Goal: Obtain resource: Obtain resource

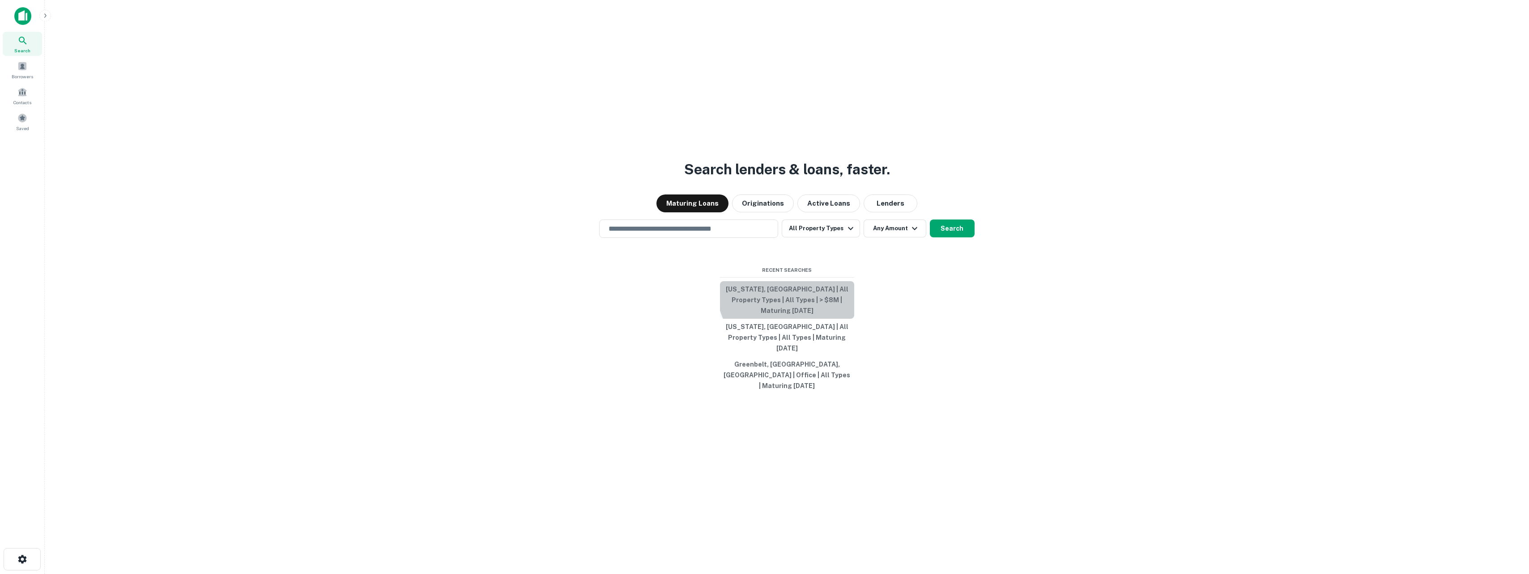
click at [788, 306] on button "[US_STATE], [GEOGRAPHIC_DATA] | All Property Types | All Types | > $8M | Maturi…" at bounding box center [787, 300] width 134 height 38
type input "**********"
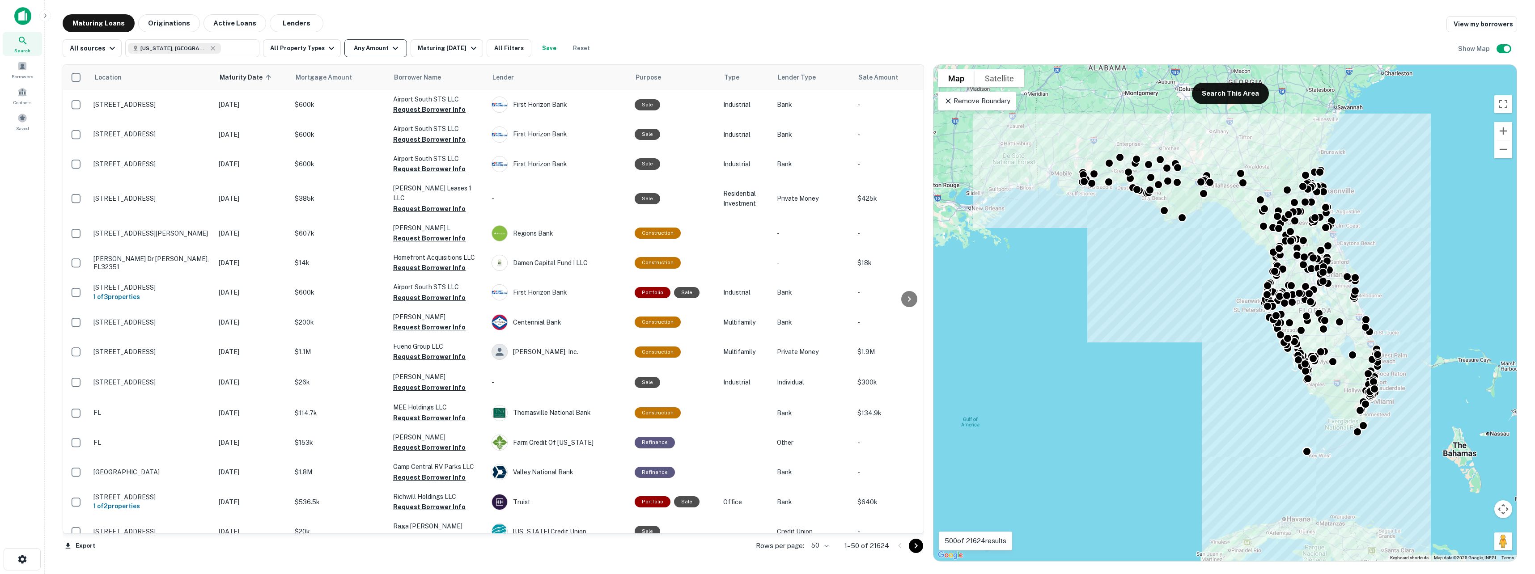
click at [364, 50] on button "Any Amount" at bounding box center [375, 48] width 63 height 18
type input "*******"
click at [383, 126] on button "Apply Changes" at bounding box center [387, 125] width 114 height 16
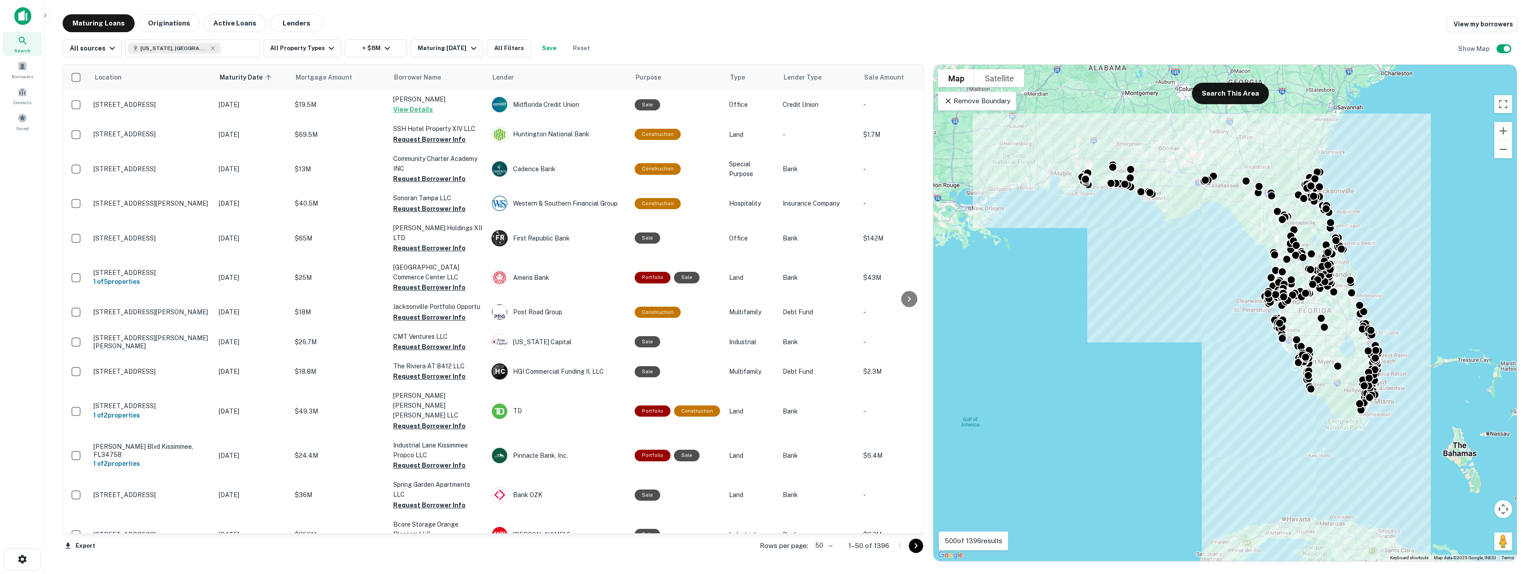
click at [917, 548] on icon "Go to next page" at bounding box center [916, 546] width 11 height 11
click at [917, 548] on div "Export Rows per page: 50 ** 1–50 of 1396" at bounding box center [494, 546] width 862 height 24
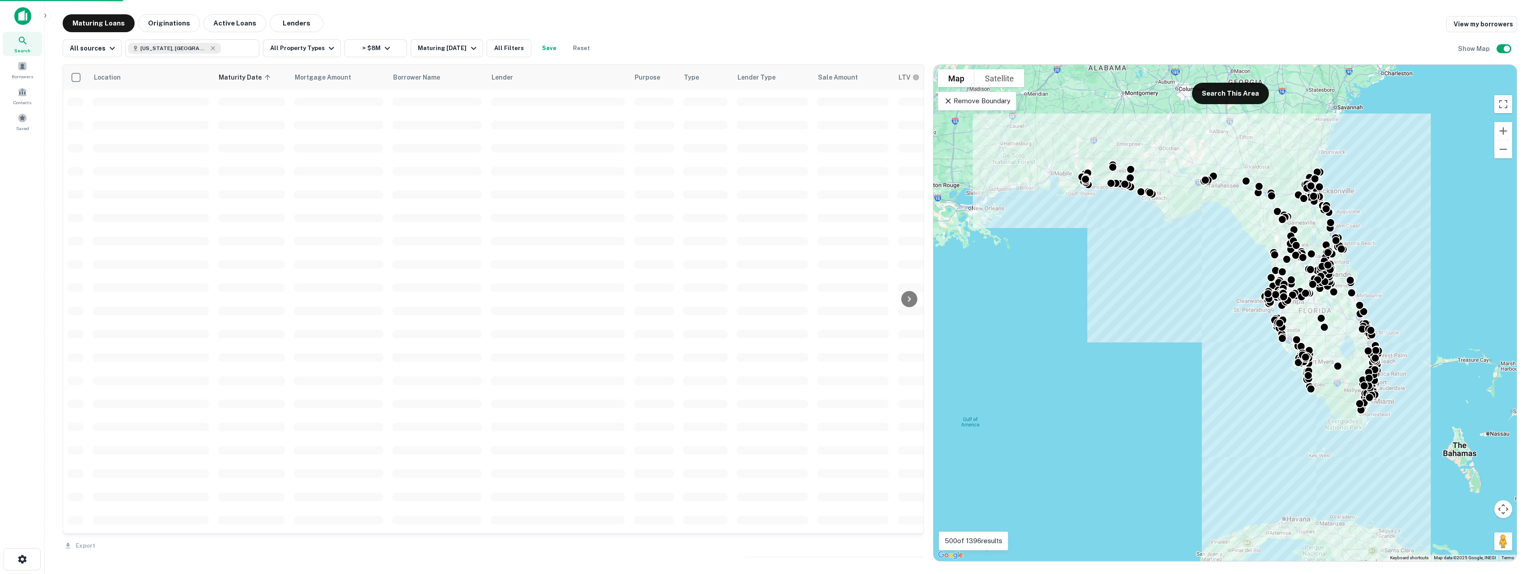
click at [917, 548] on div "Export" at bounding box center [494, 543] width 862 height 19
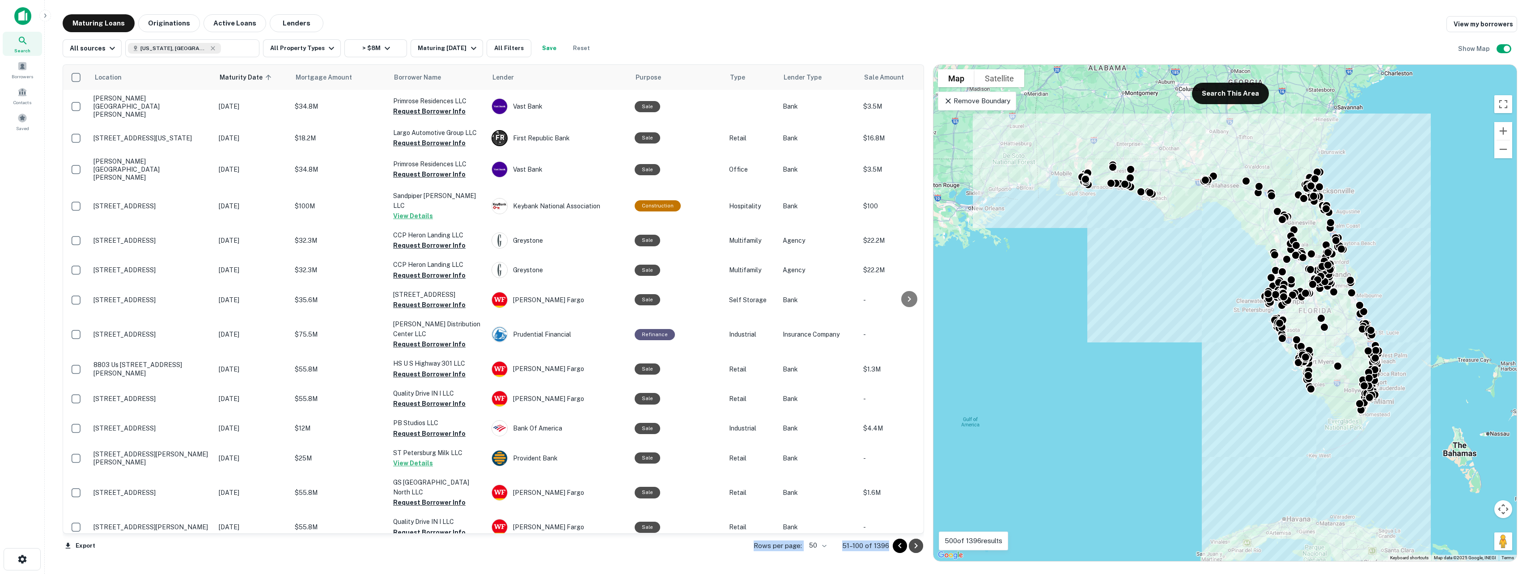
click at [917, 548] on icon "Go to next page" at bounding box center [916, 546] width 11 height 11
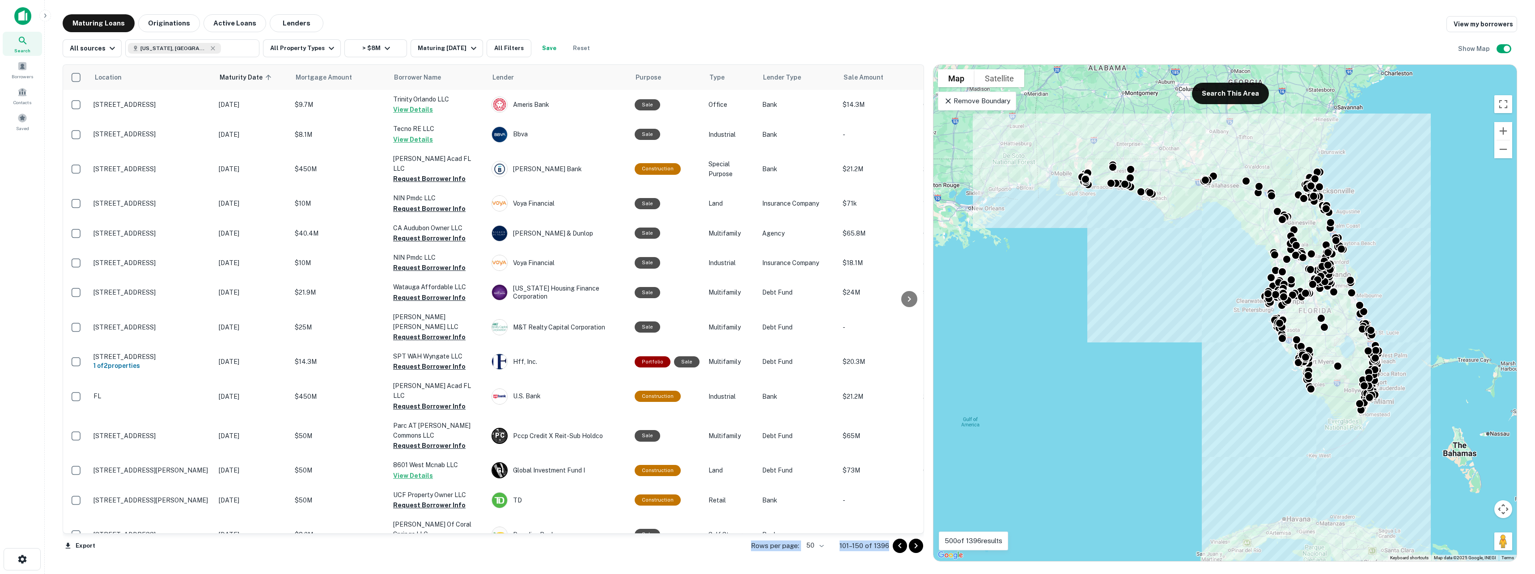
click at [917, 548] on icon "Go to next page" at bounding box center [916, 546] width 11 height 11
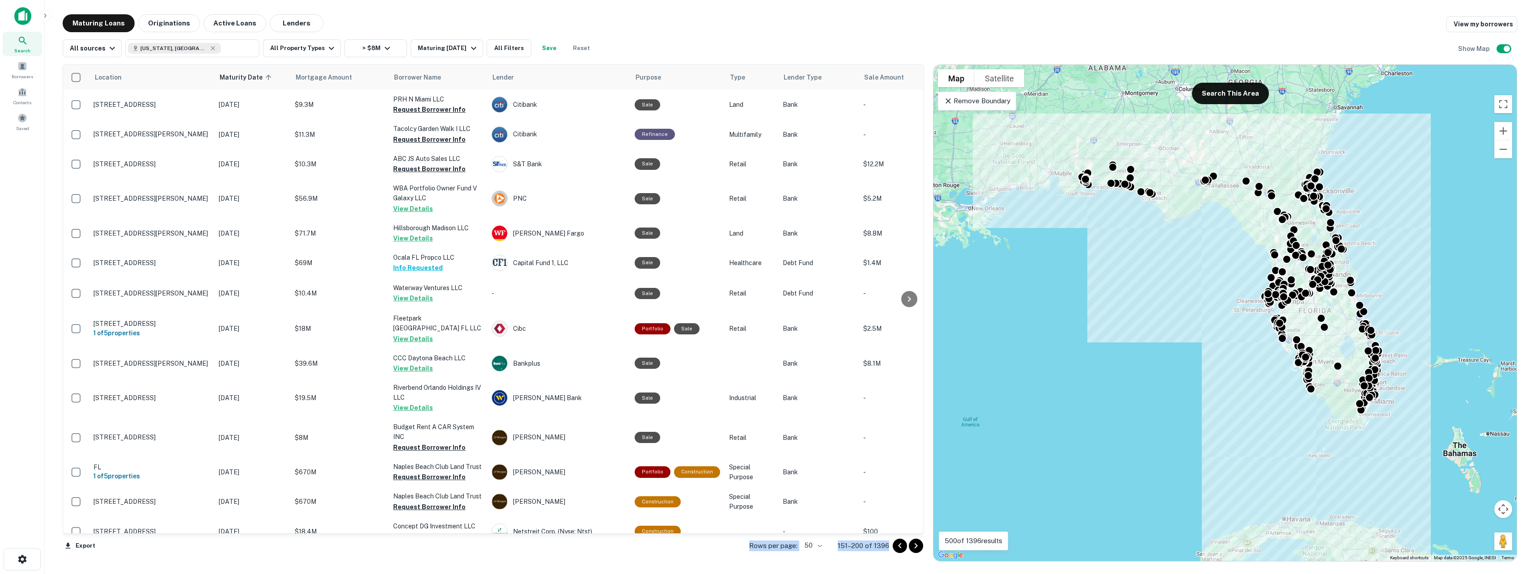
click at [917, 548] on icon "Go to next page" at bounding box center [916, 546] width 11 height 11
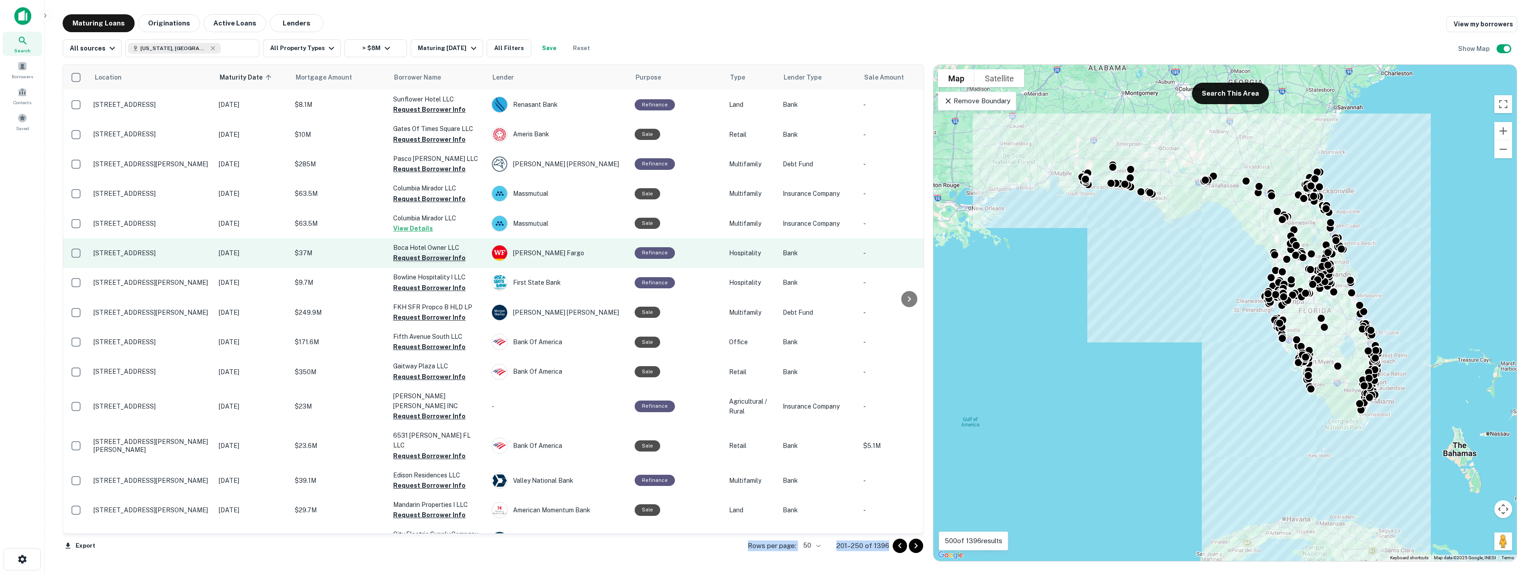
click at [399, 255] on button "Request Borrower Info" at bounding box center [429, 258] width 72 height 11
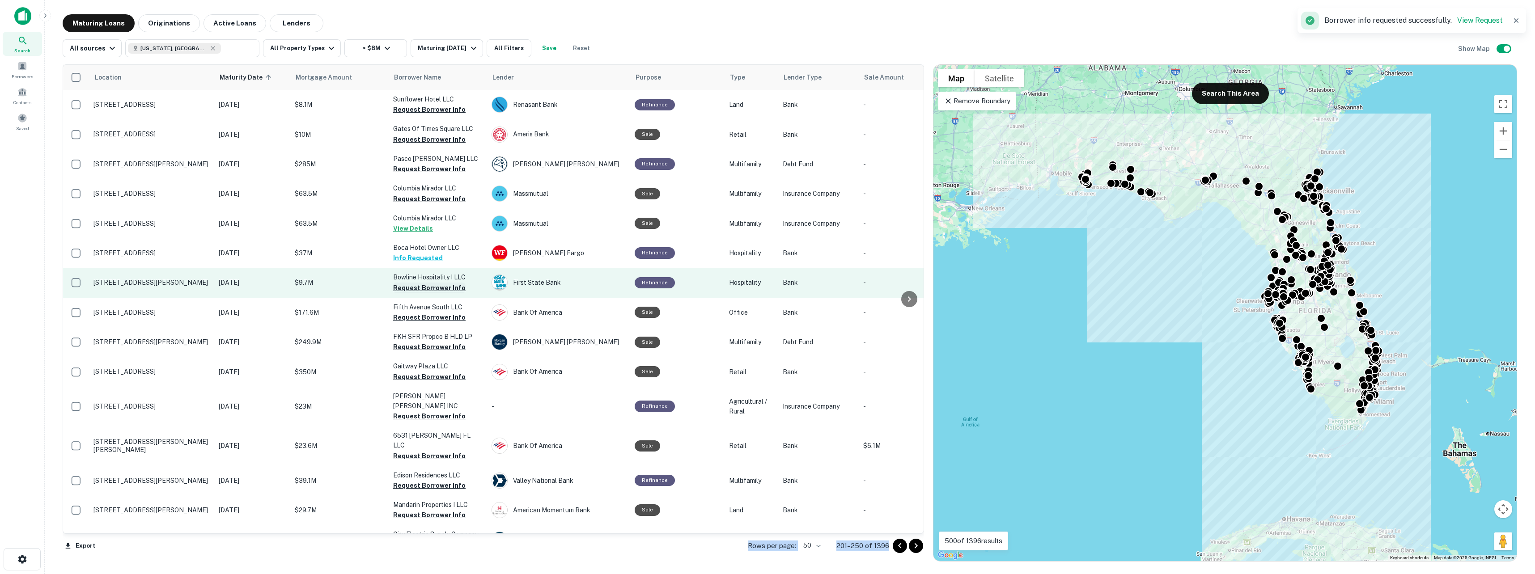
click at [412, 285] on button "Request Borrower Info" at bounding box center [429, 288] width 72 height 11
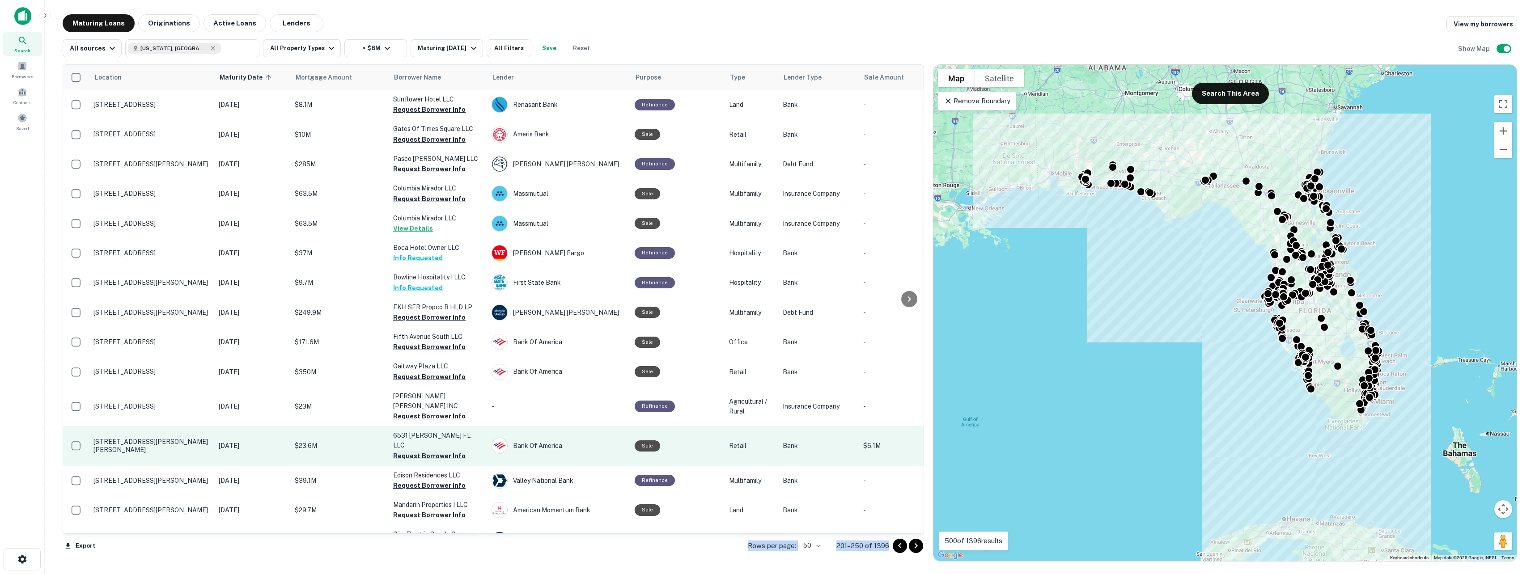
click at [421, 451] on button "Request Borrower Info" at bounding box center [429, 456] width 72 height 11
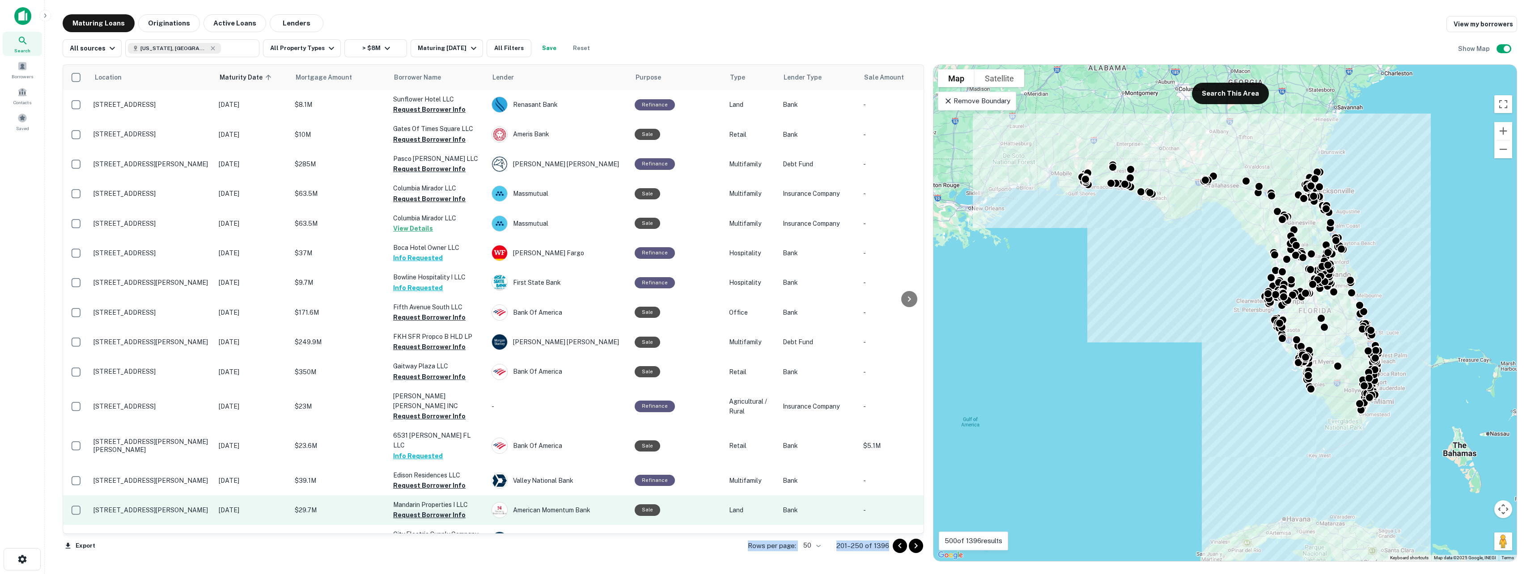
click at [428, 510] on button "Request Borrower Info" at bounding box center [429, 515] width 72 height 11
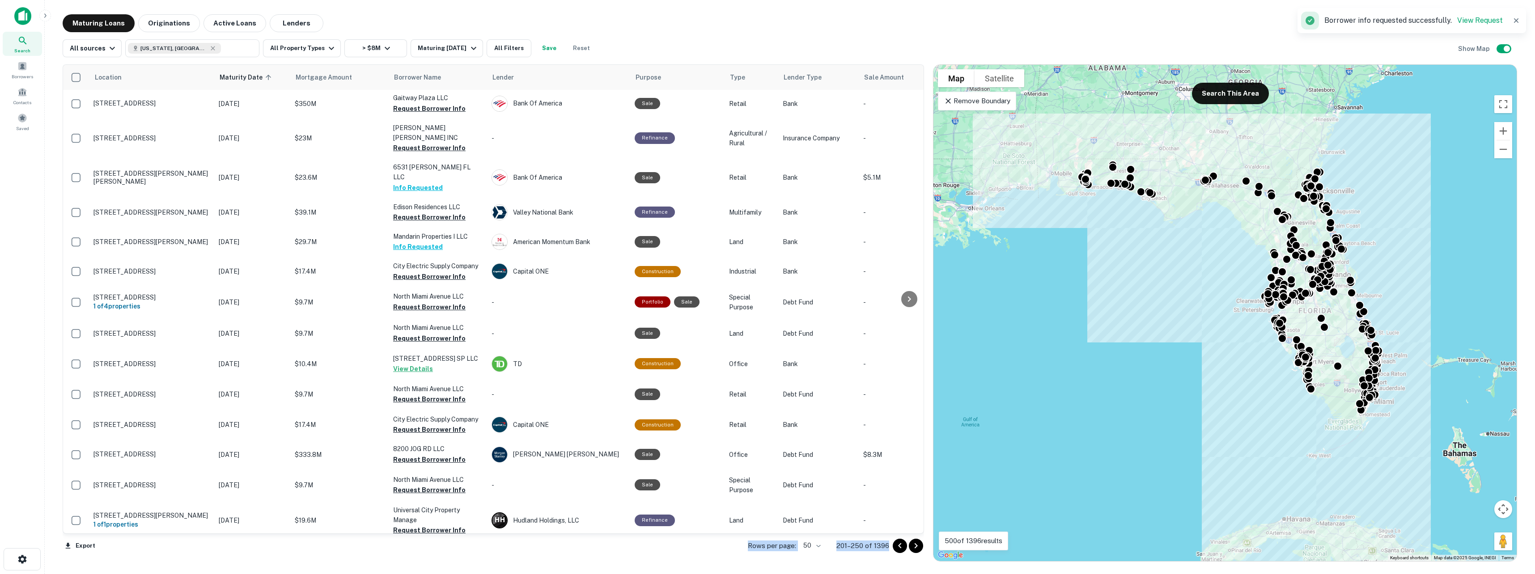
scroll to position [285, 0]
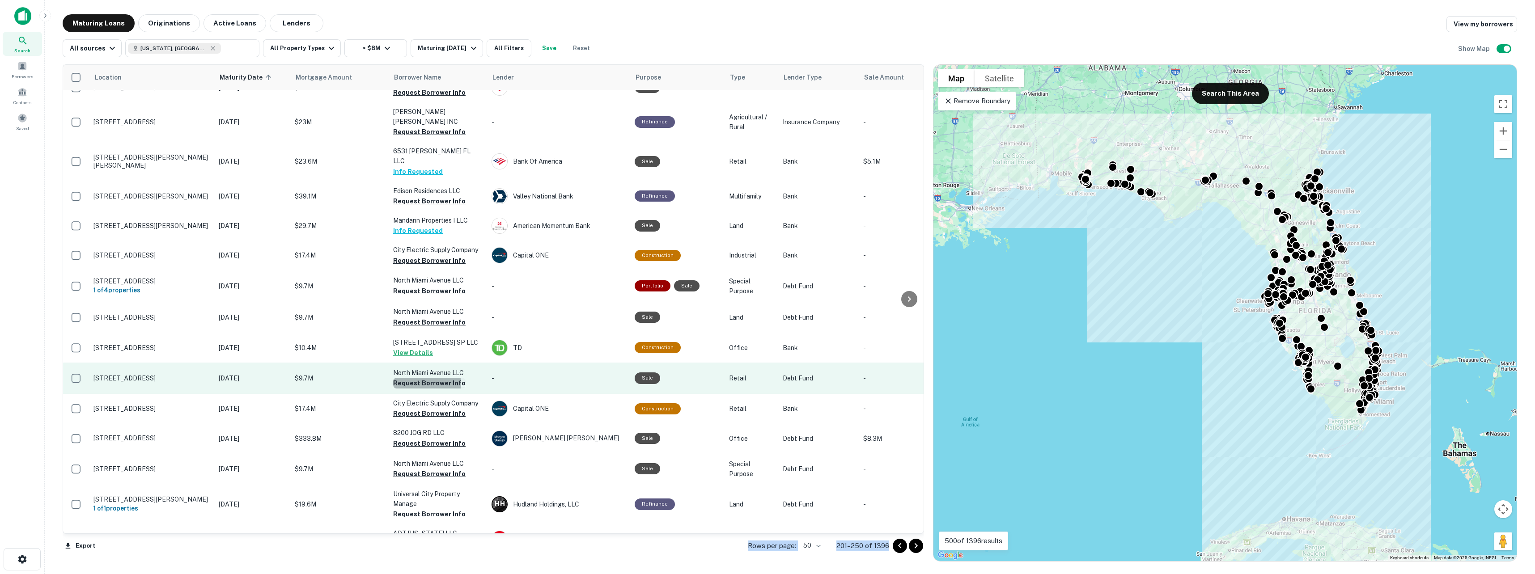
click at [425, 378] on button "Request Borrower Info" at bounding box center [429, 383] width 72 height 11
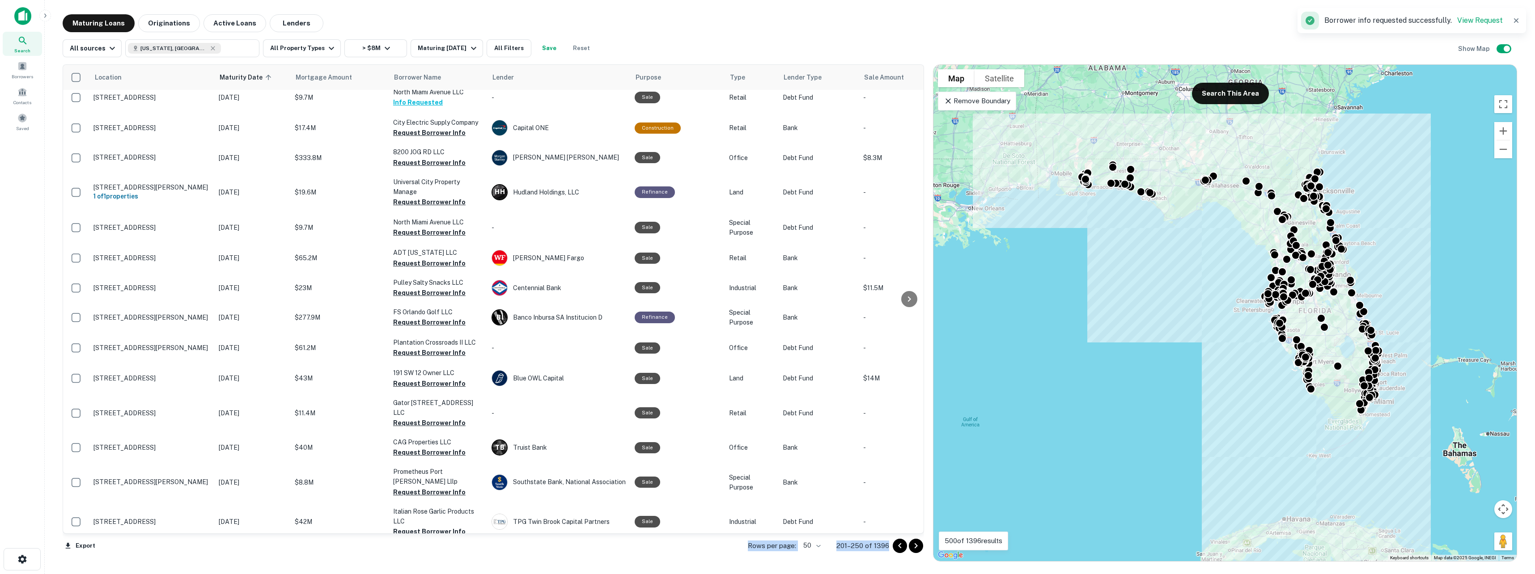
scroll to position [585, 0]
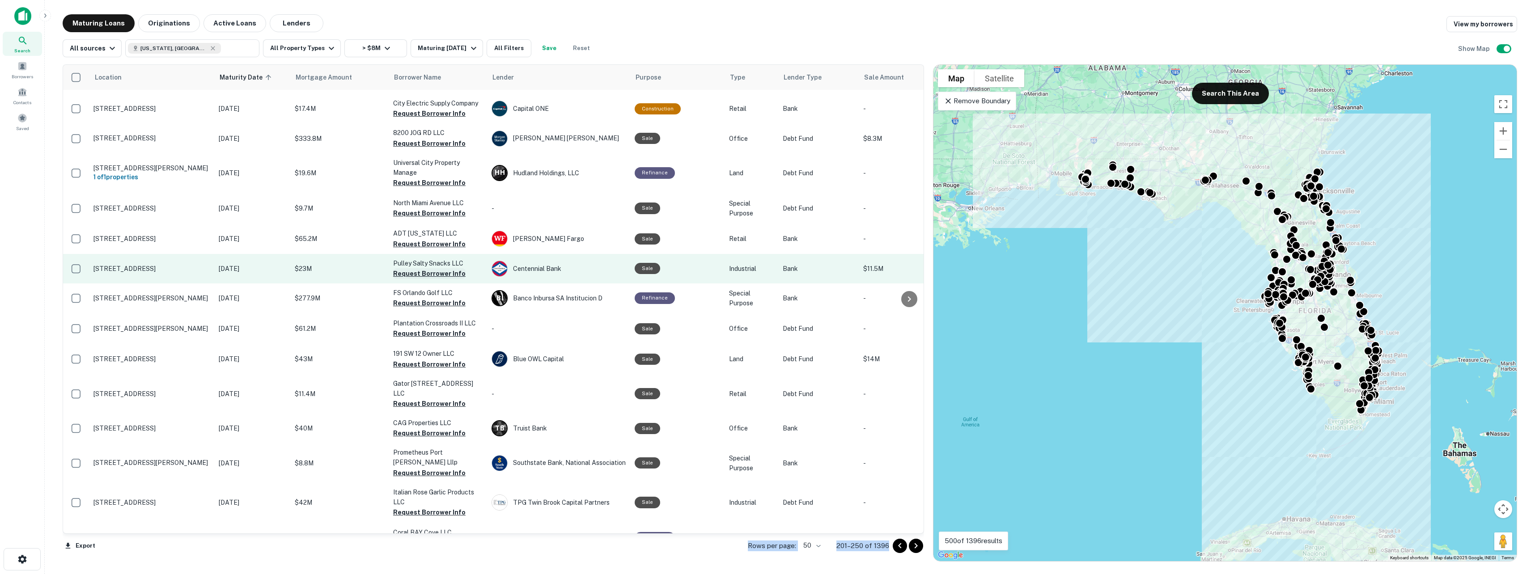
click at [421, 268] on button "Request Borrower Info" at bounding box center [429, 273] width 72 height 11
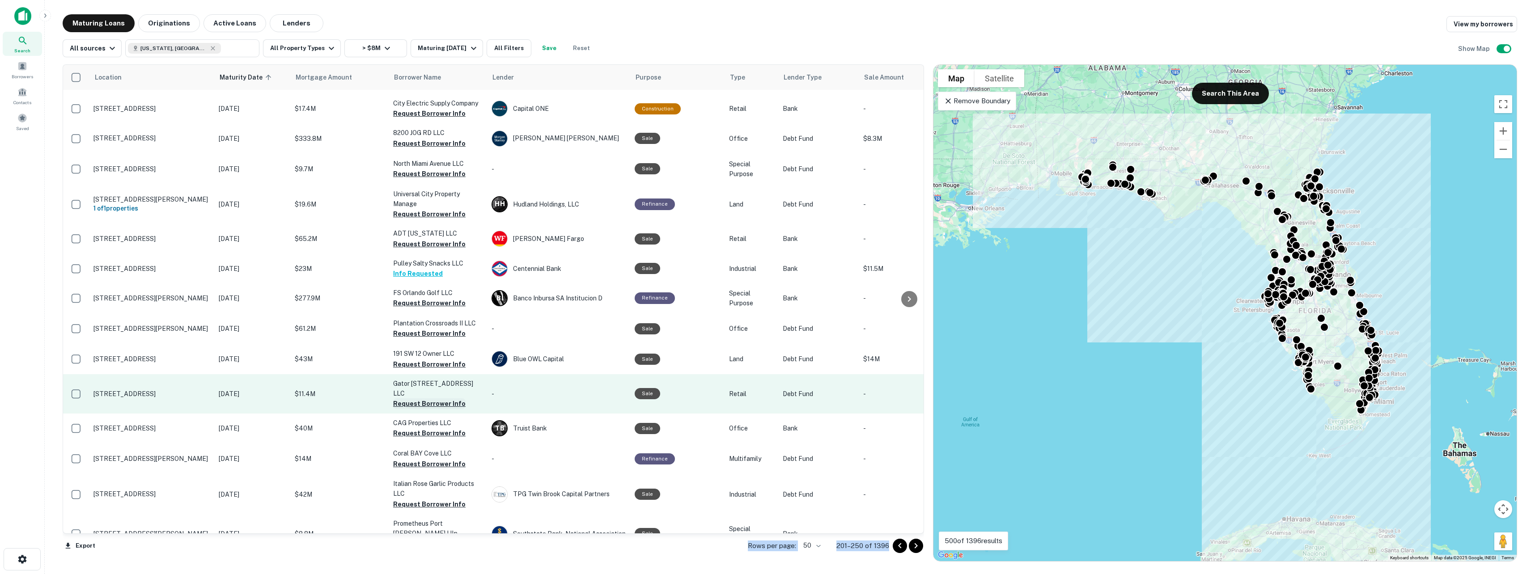
click at [419, 399] on button "Request Borrower Info" at bounding box center [429, 404] width 72 height 11
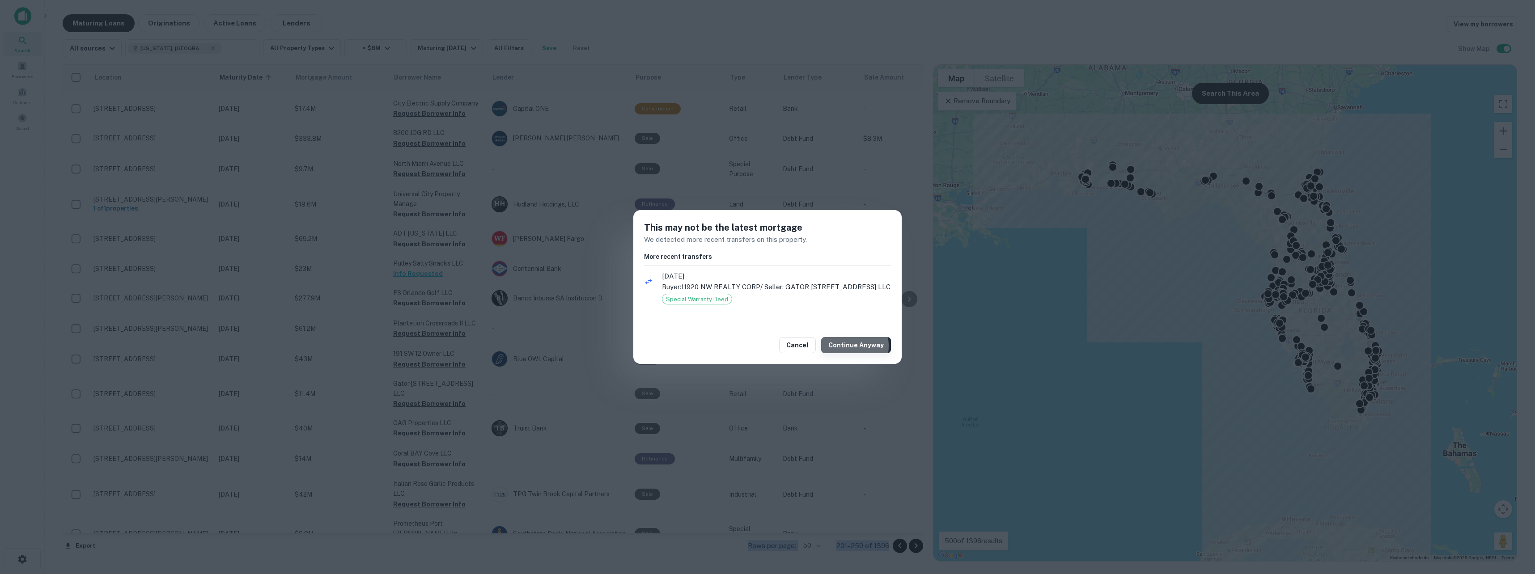
click at [842, 346] on button "Continue Anyway" at bounding box center [856, 345] width 70 height 16
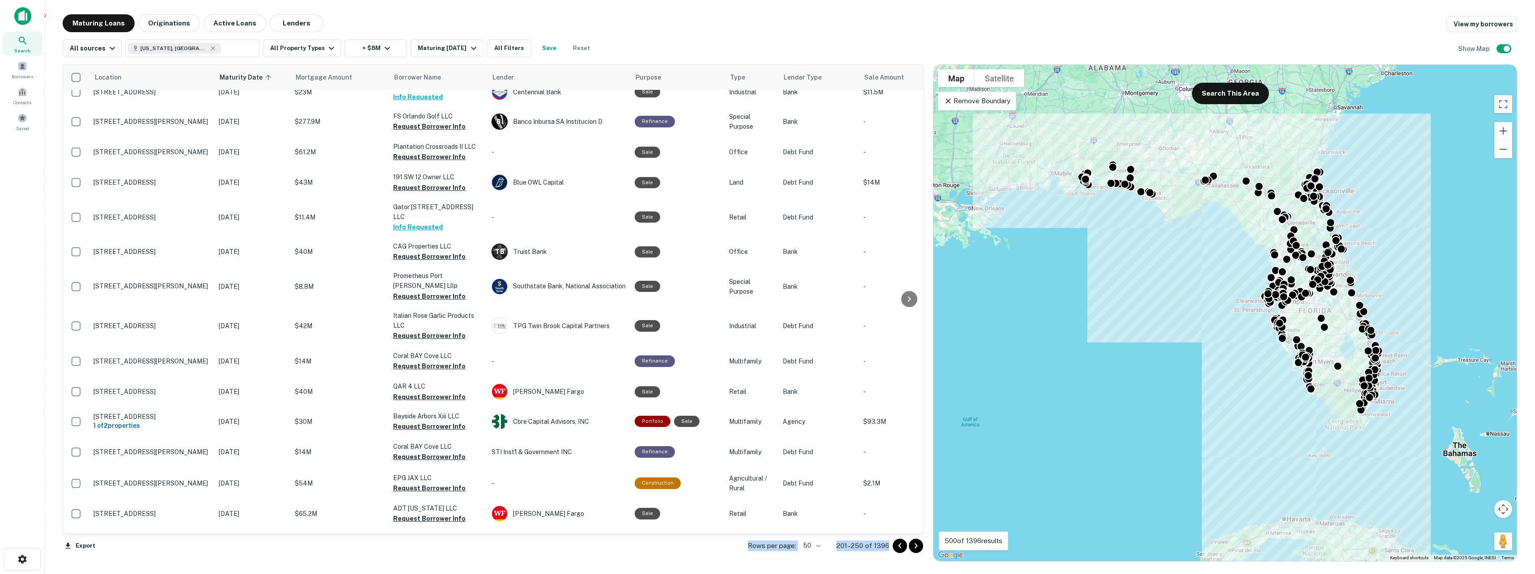
scroll to position [774, 0]
